Goal: Task Accomplishment & Management: Complete application form

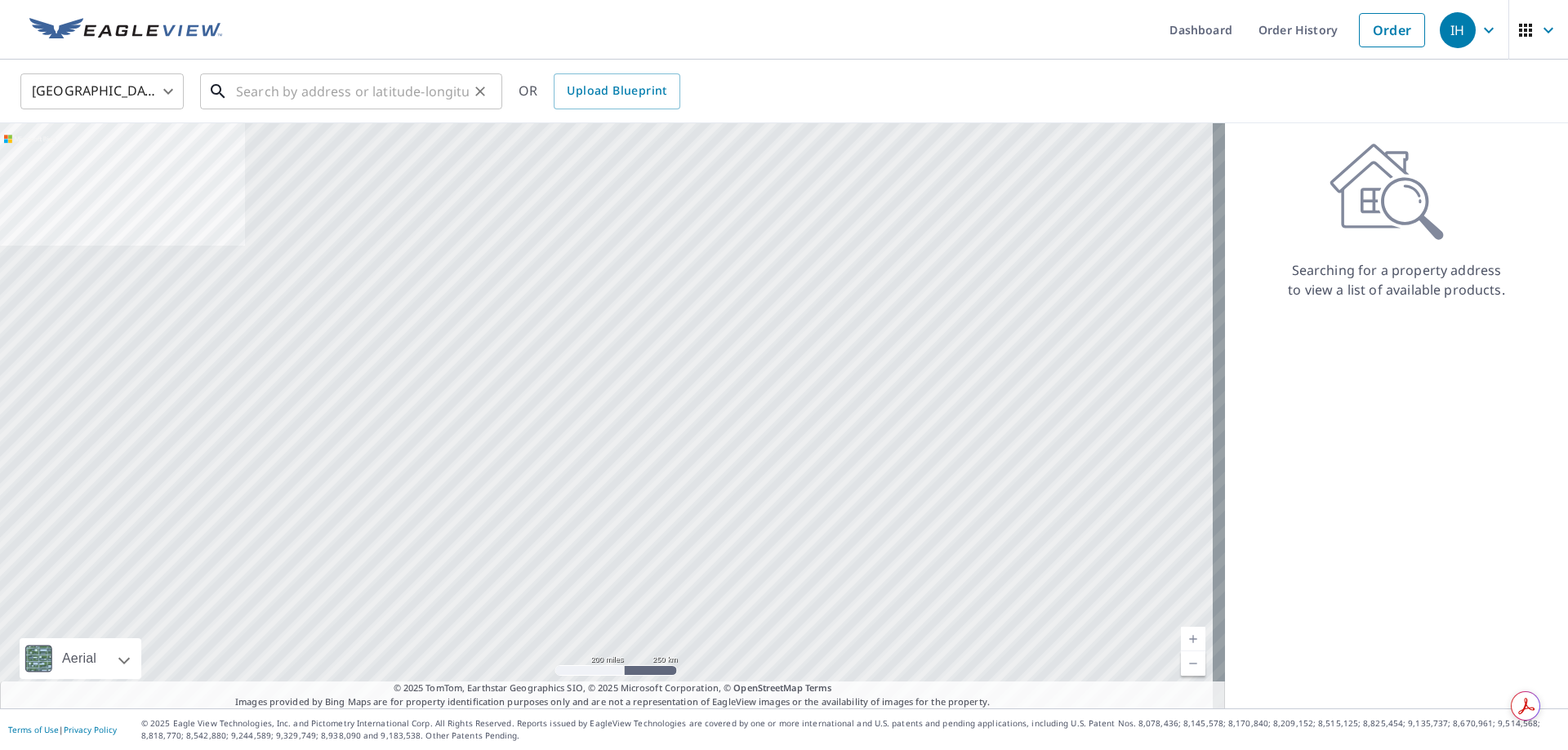
click at [251, 100] on input "text" at bounding box center [352, 91] width 232 height 46
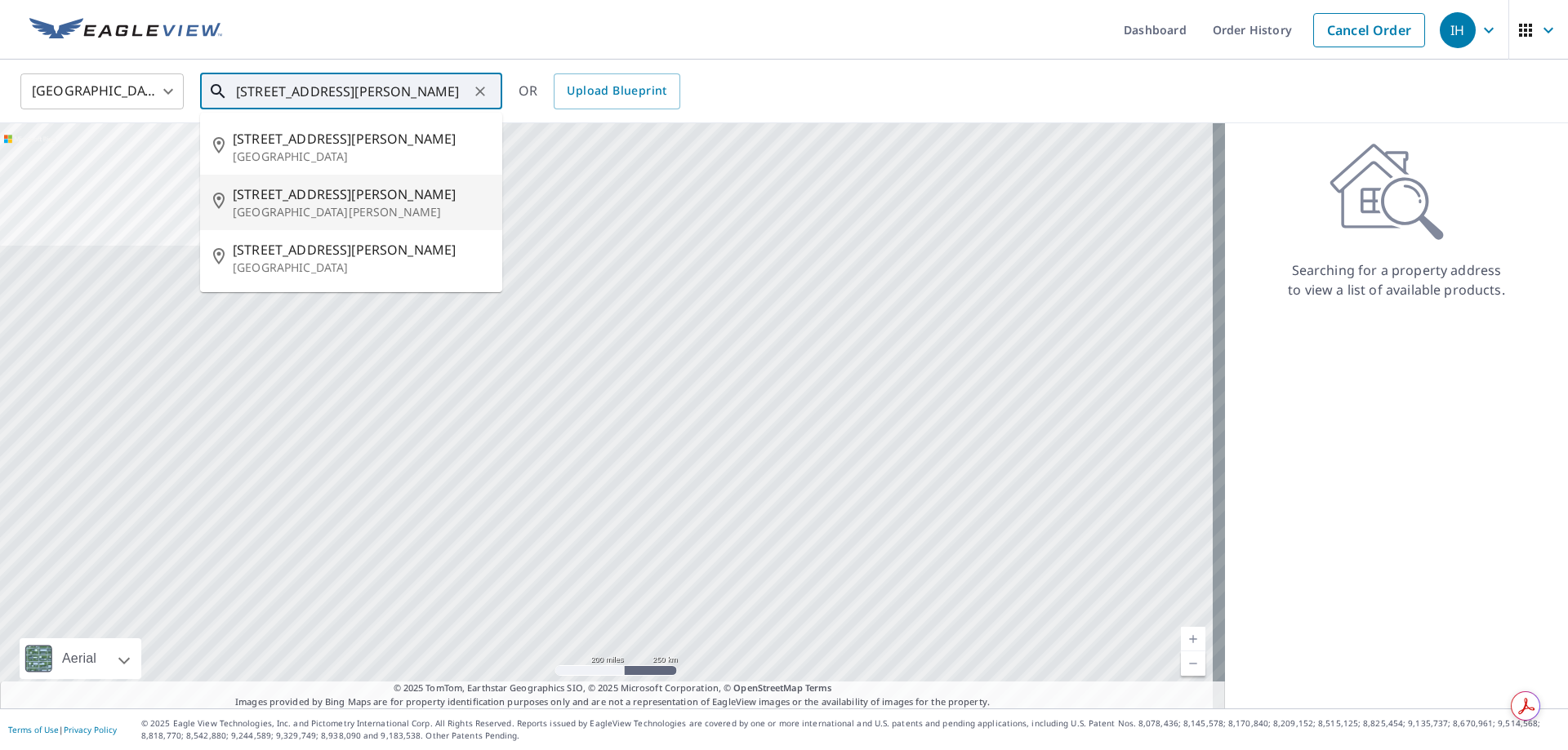
click at [315, 200] on span "[STREET_ADDRESS][PERSON_NAME]" at bounding box center [361, 194] width 257 height 20
type input "[STREET_ADDRESS][PERSON_NAME][PERSON_NAME]"
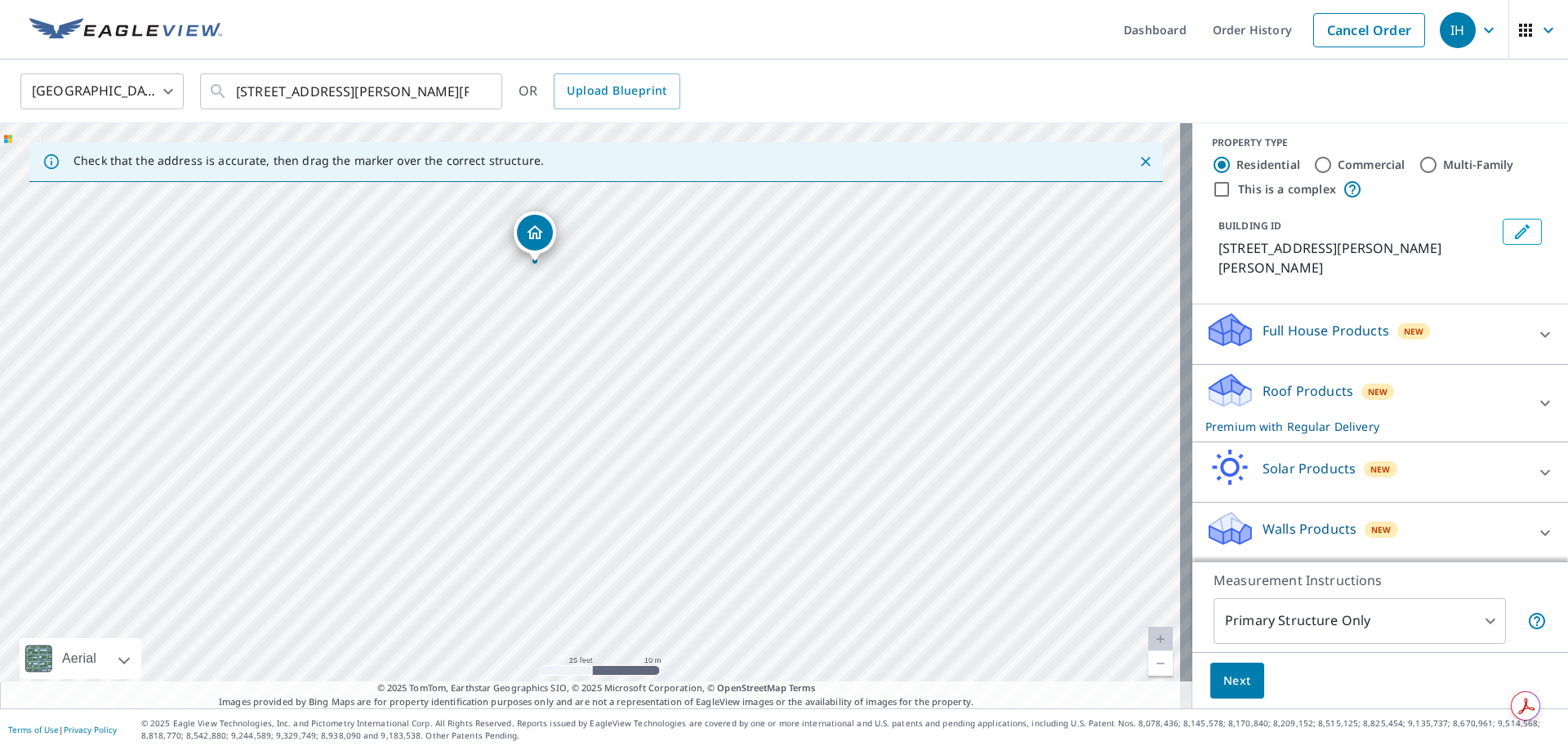
scroll to position [9, 0]
click at [1239, 690] on button "Next" at bounding box center [1237, 681] width 54 height 37
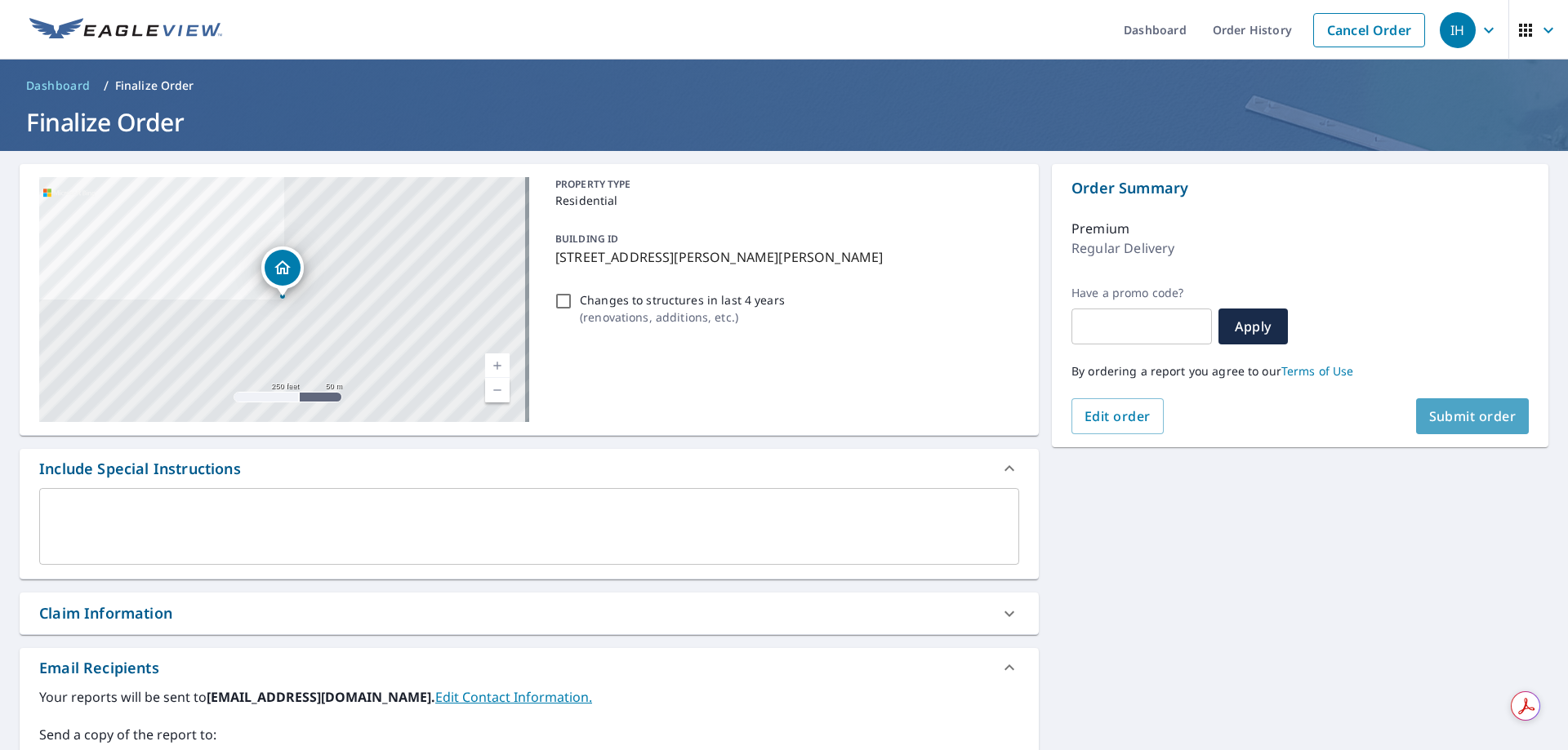
click at [1456, 425] on button "Submit order" at bounding box center [1472, 416] width 113 height 36
checkbox input "true"
